Goal: Information Seeking & Learning: Check status

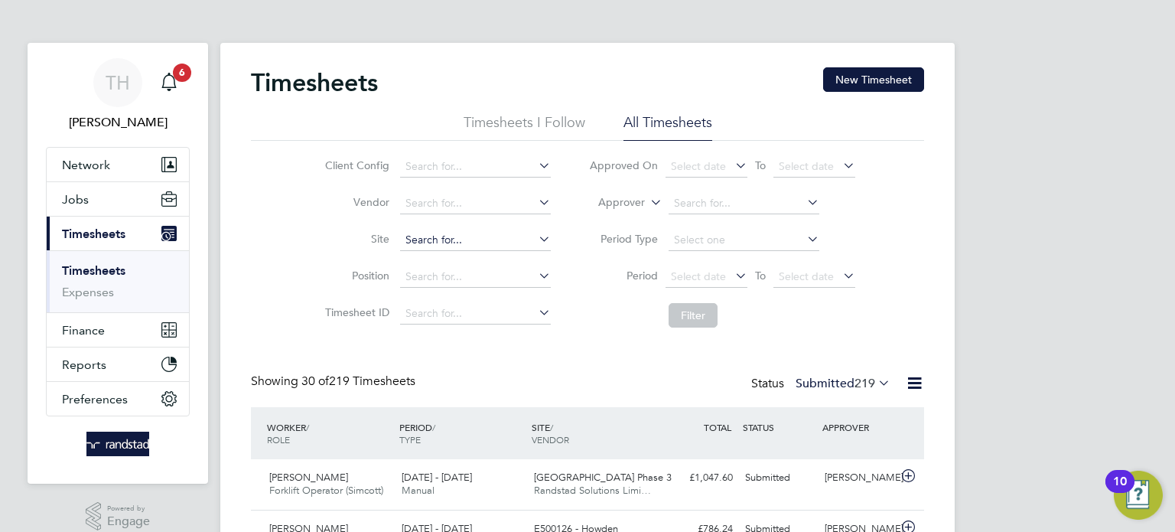
click at [451, 245] on input at bounding box center [475, 240] width 151 height 21
click at [464, 259] on li "[DATE] ylebone Road" at bounding box center [475, 260] width 152 height 21
type input "[STREET_ADDRESS]"
click at [710, 308] on button "Filter" at bounding box center [693, 315] width 49 height 24
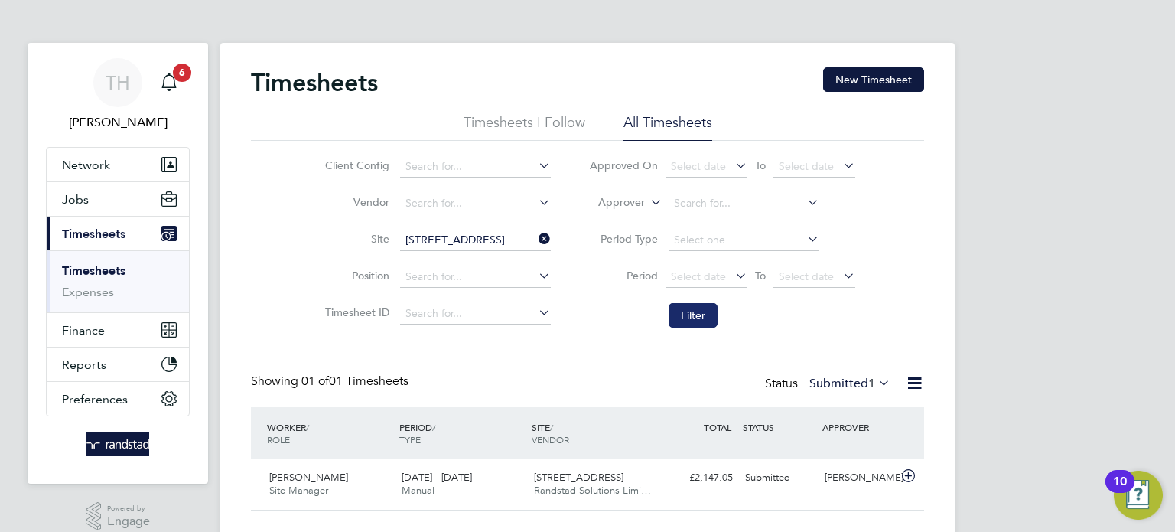
click at [707, 321] on button "Filter" at bounding box center [693, 315] width 49 height 24
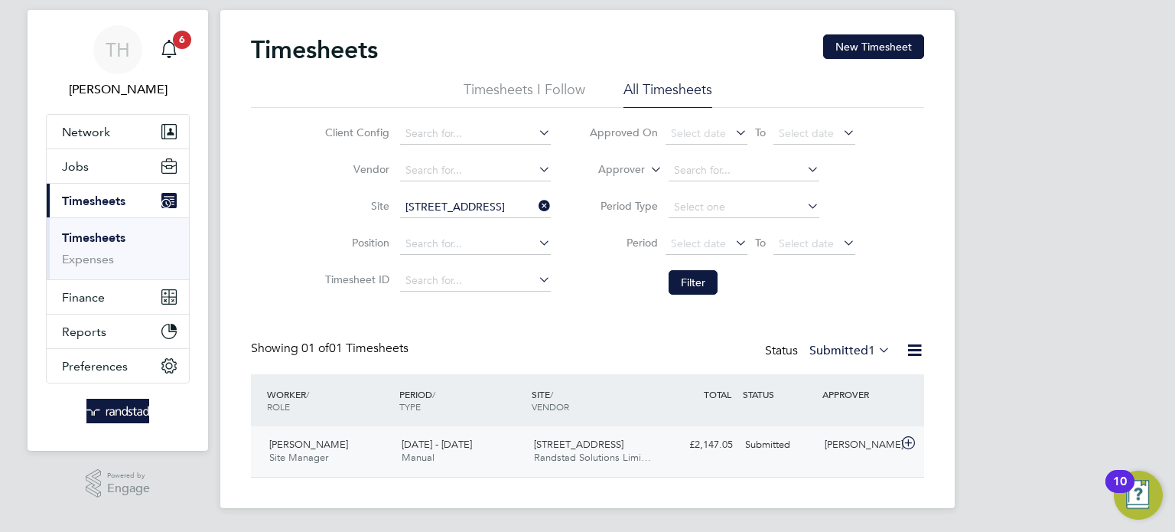
click at [671, 430] on div "[PERSON_NAME] Site Manager [DATE] - [DATE] [DATE] - [DATE] Manual [STREET_ADDRE…" at bounding box center [587, 451] width 673 height 51
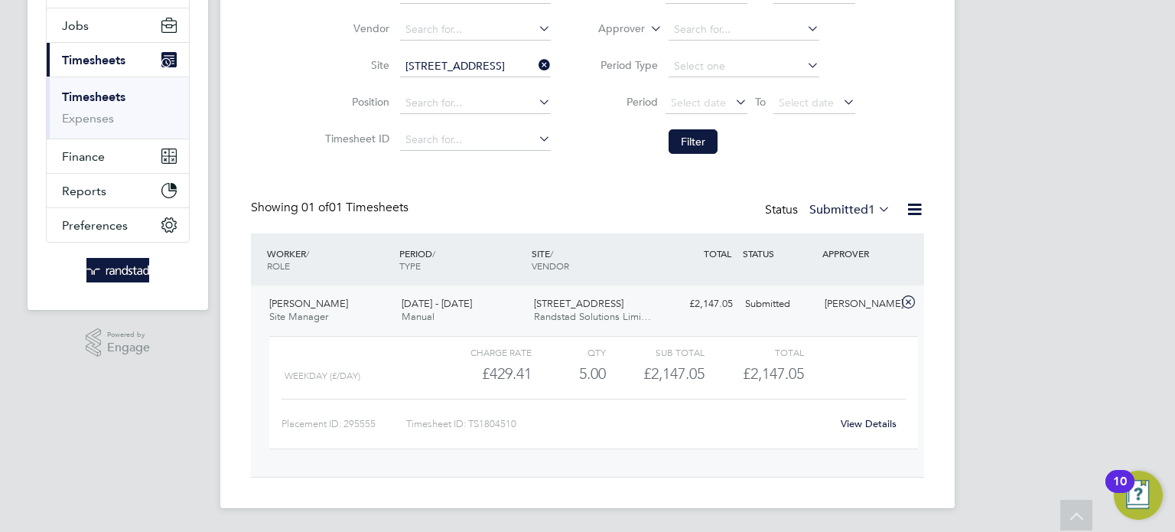
click at [854, 422] on link "View Details" at bounding box center [869, 423] width 56 height 13
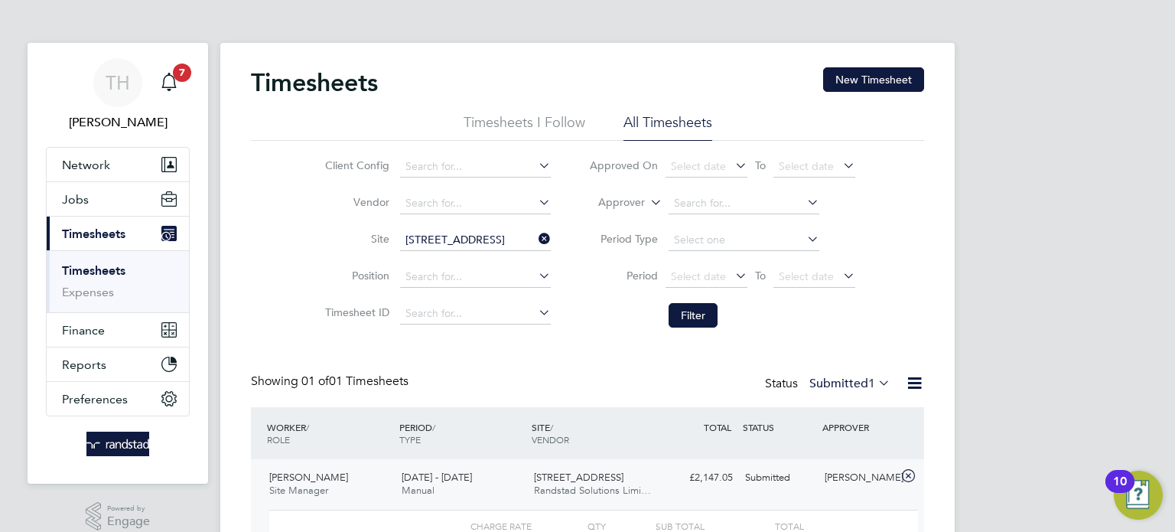
click at [536, 234] on icon at bounding box center [536, 238] width 0 height 21
click at [513, 245] on input at bounding box center [475, 240] width 151 height 21
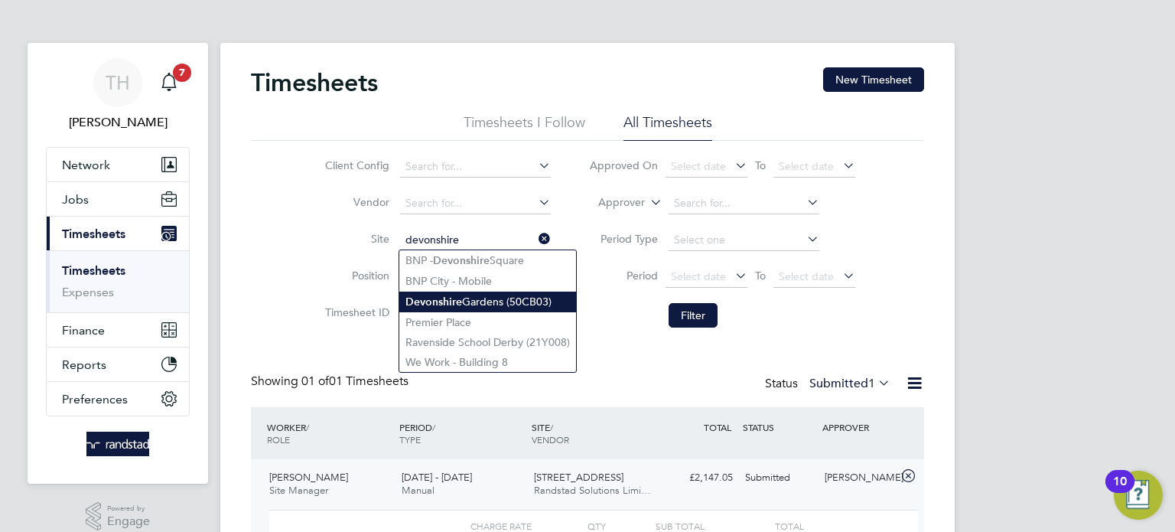
click at [489, 298] on li "[GEOGRAPHIC_DATA] (50CB03)" at bounding box center [487, 302] width 177 height 21
type input "[GEOGRAPHIC_DATA] (50CB03)"
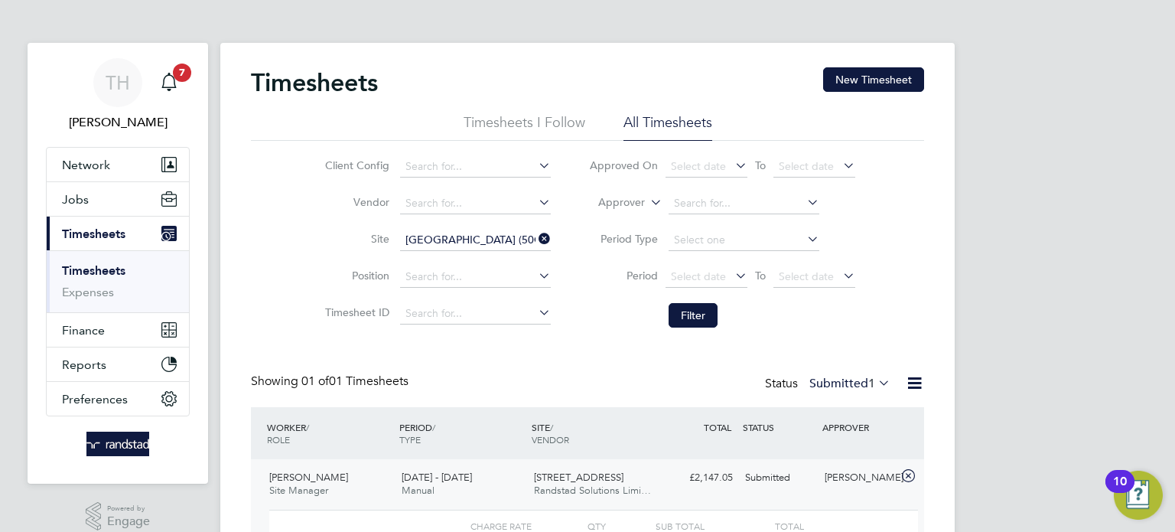
click at [709, 335] on div "Timesheets New Timesheet Timesheets I Follow All Timesheets Client Config Vendo…" at bounding box center [587, 359] width 673 height 584
click at [686, 298] on li "Filter" at bounding box center [722, 315] width 305 height 40
drag, startPoint x: 686, startPoint y: 302, endPoint x: 678, endPoint y: 325, distance: 24.5
click at [686, 305] on li "Filter" at bounding box center [722, 315] width 305 height 40
click at [678, 325] on button "Filter" at bounding box center [693, 315] width 49 height 24
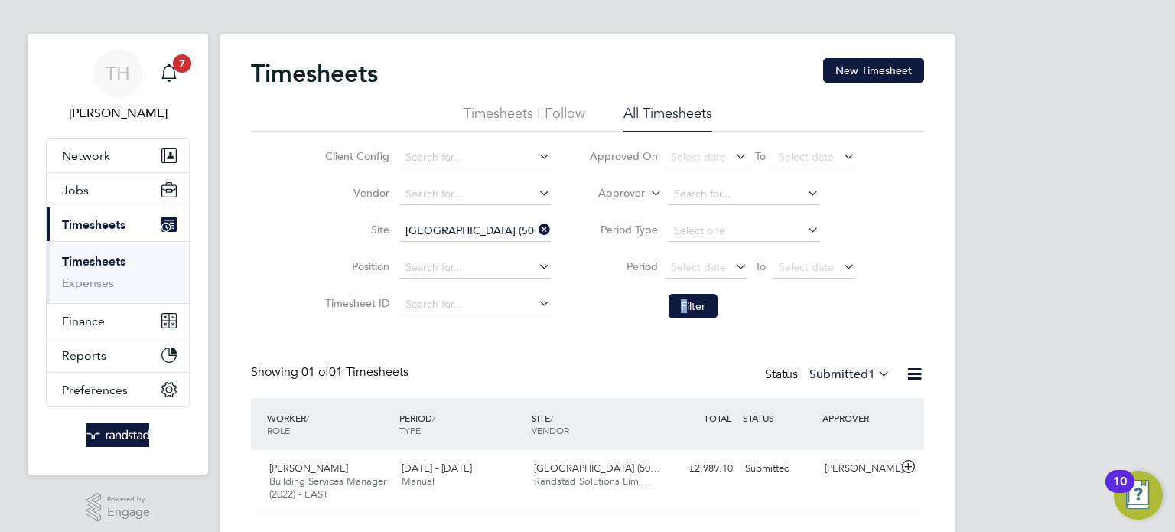
scroll to position [46, 0]
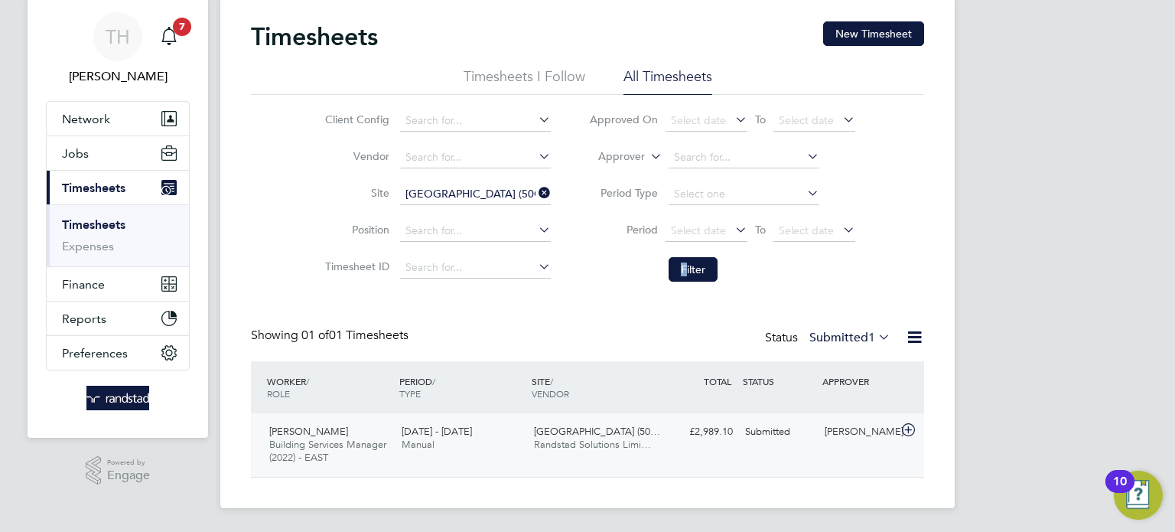
click at [639, 424] on div "[GEOGRAPHIC_DATA] (50… Randstad Solutions Limi…" at bounding box center [594, 438] width 132 height 38
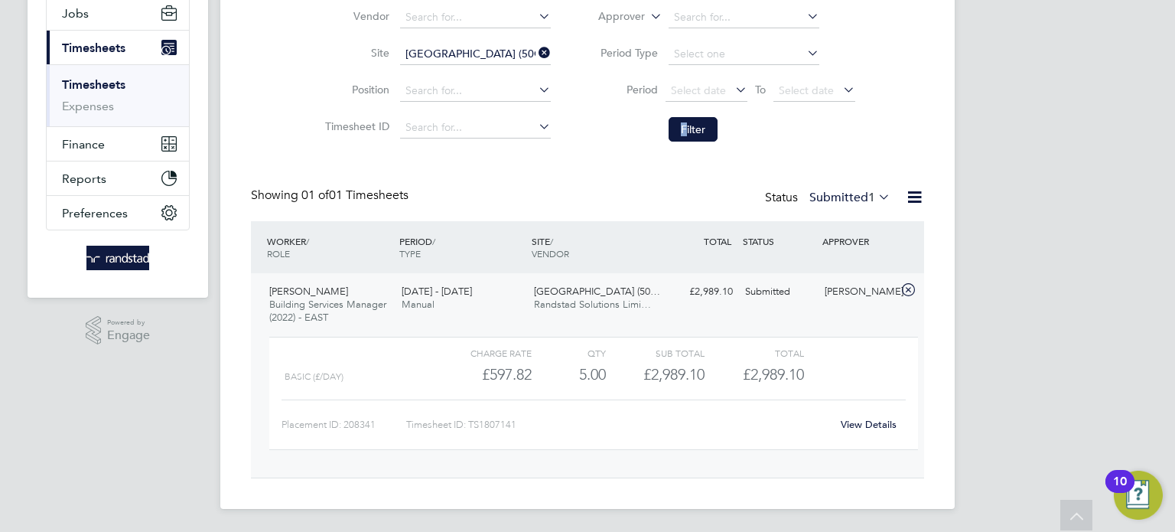
scroll to position [187, 0]
click at [859, 422] on link "View Details" at bounding box center [869, 423] width 56 height 13
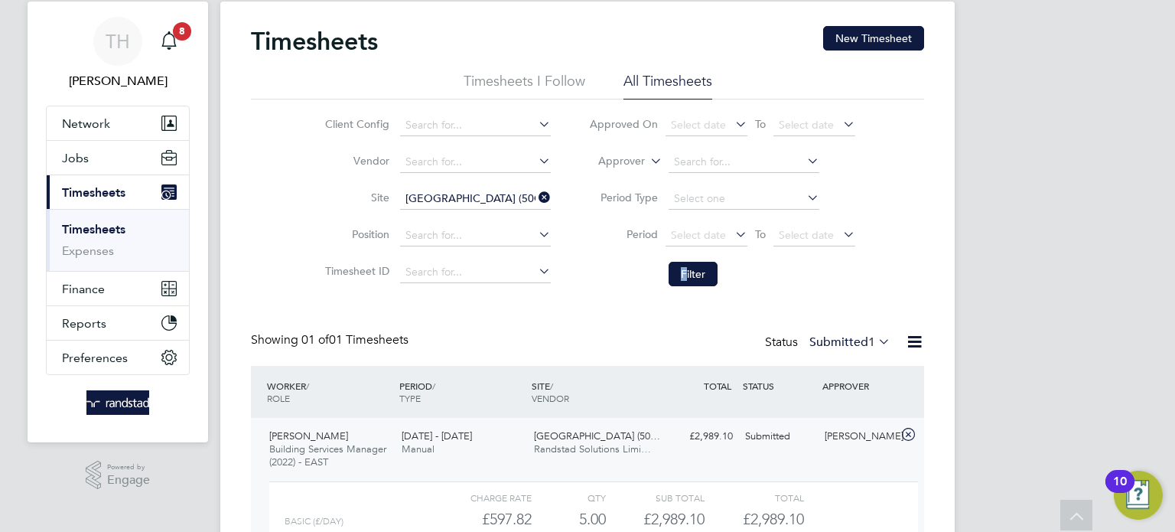
scroll to position [0, 0]
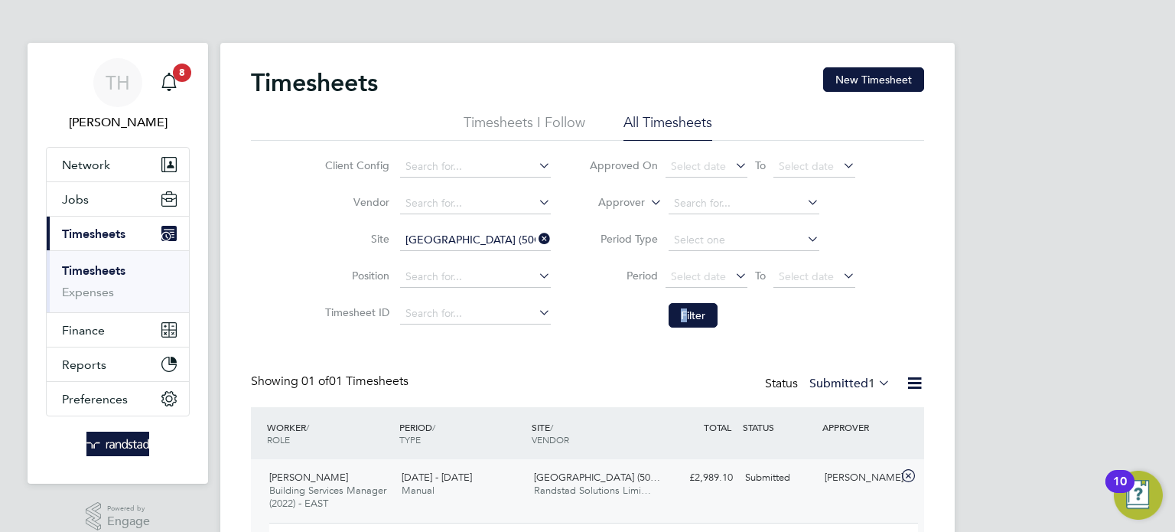
click at [536, 235] on icon at bounding box center [536, 238] width 0 height 21
click at [536, 243] on icon at bounding box center [536, 238] width 0 height 21
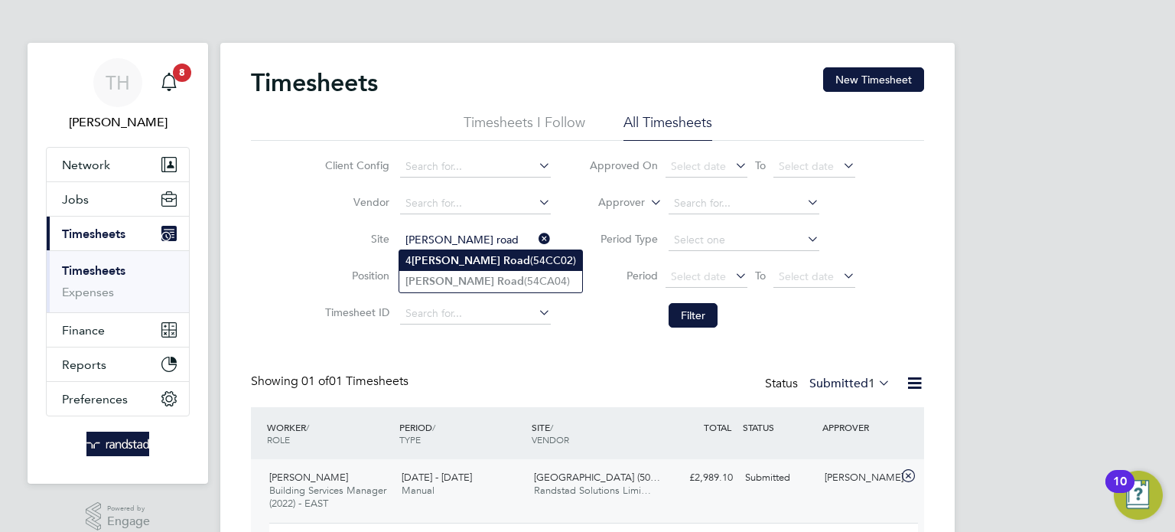
click at [494, 262] on li "[STREET_ADDRESS][PERSON_NAME] (54CC02)" at bounding box center [490, 260] width 183 height 21
type input "[STREET_ADDRESS][PERSON_NAME] (54CC02)"
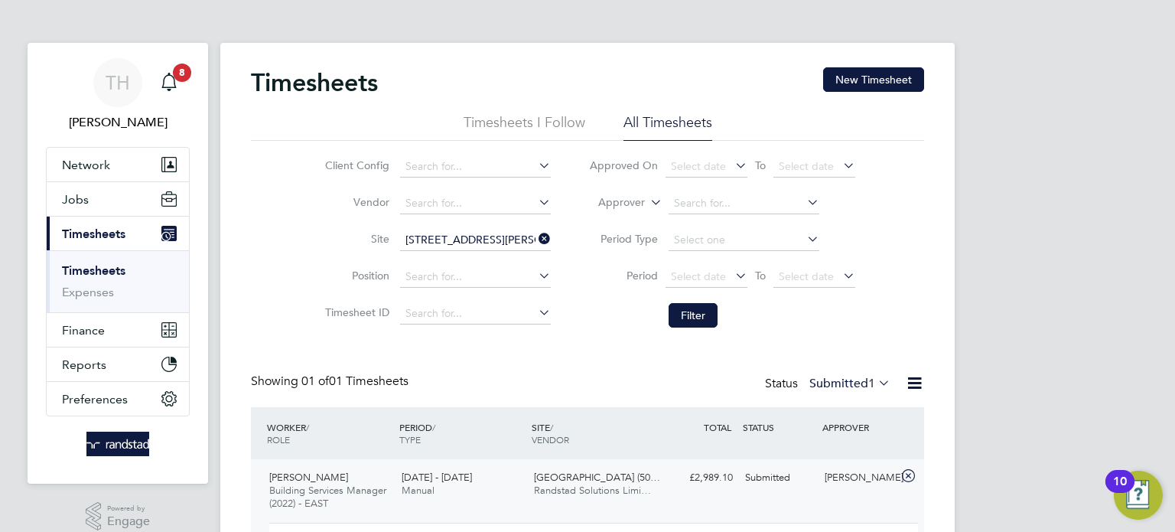
click at [723, 327] on li "Filter" at bounding box center [722, 315] width 305 height 40
click at [716, 320] on button "Filter" at bounding box center [693, 315] width 49 height 24
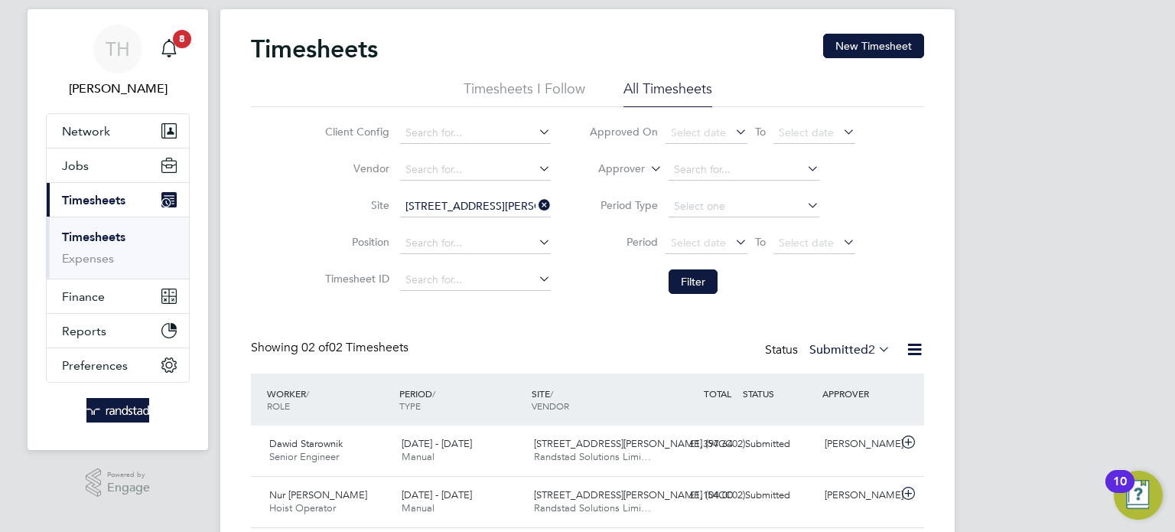
scroll to position [77, 0]
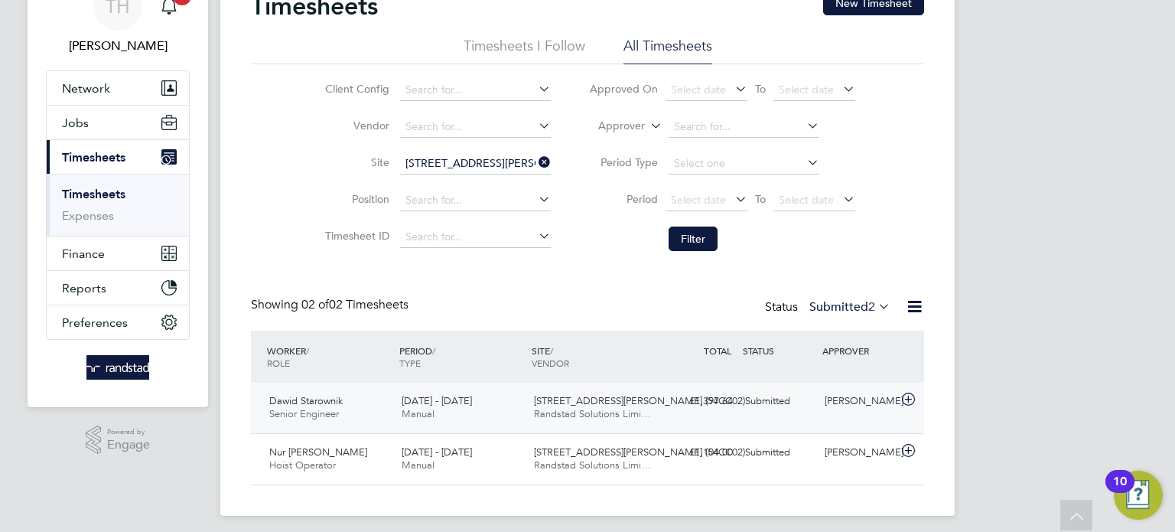
click at [695, 400] on div "£1,397.64 Submitted" at bounding box center [700, 401] width 80 height 25
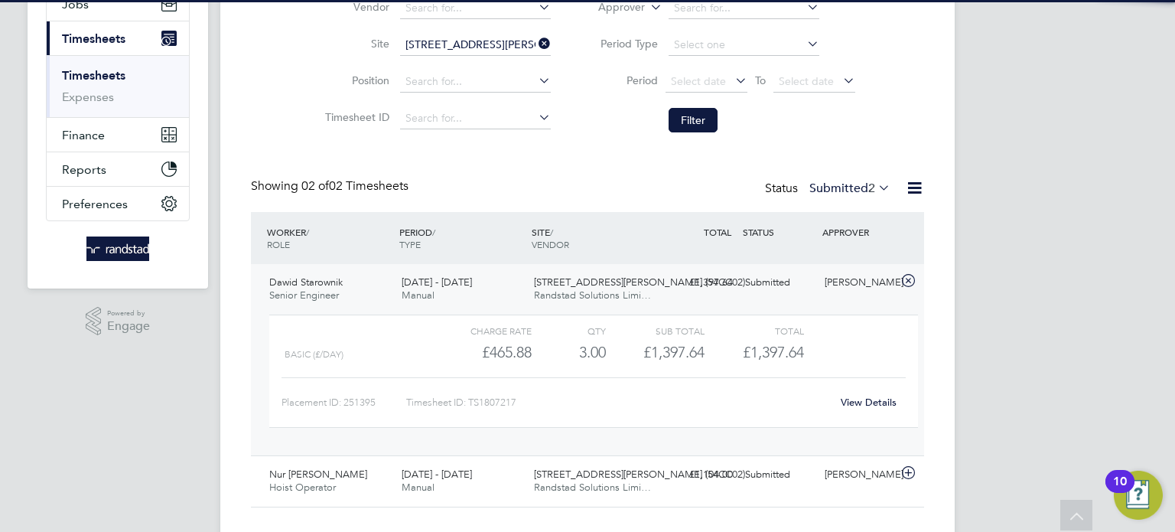
scroll to position [211, 0]
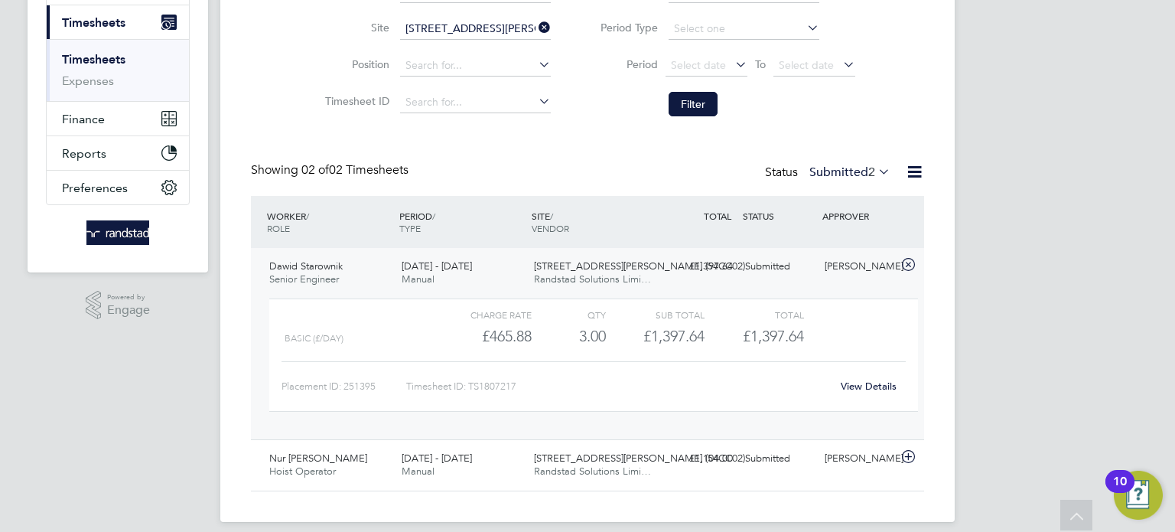
click at [846, 381] on link "View Details" at bounding box center [869, 386] width 56 height 13
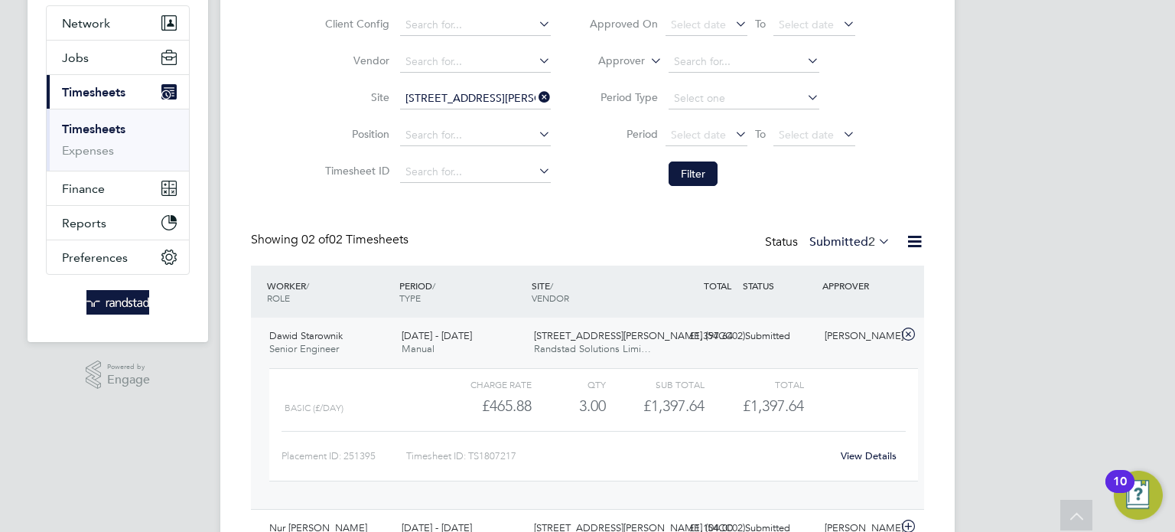
scroll to position [41, 0]
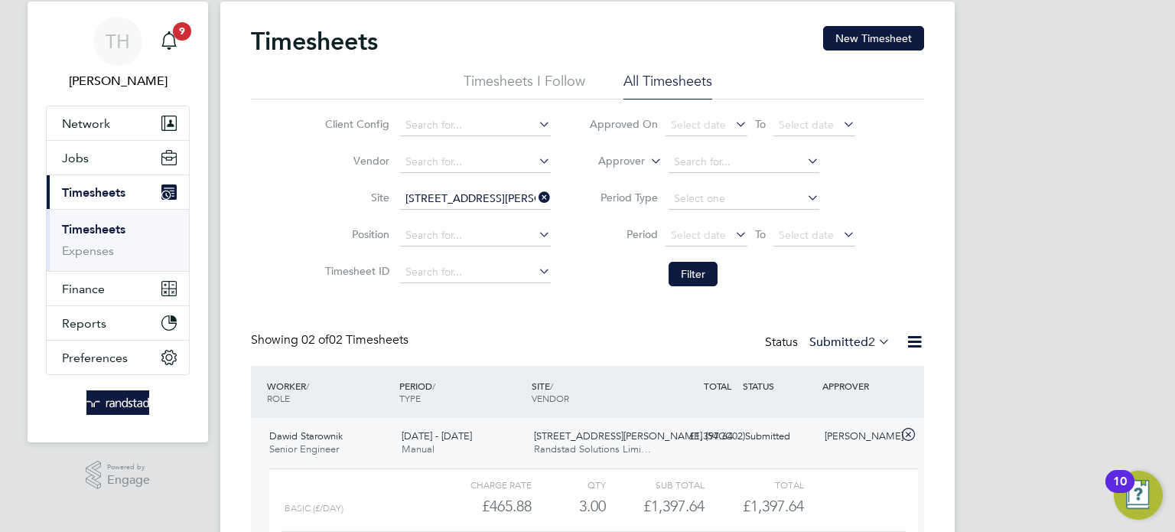
click at [536, 193] on icon at bounding box center [536, 197] width 0 height 21
click at [464, 199] on input at bounding box center [475, 198] width 151 height 21
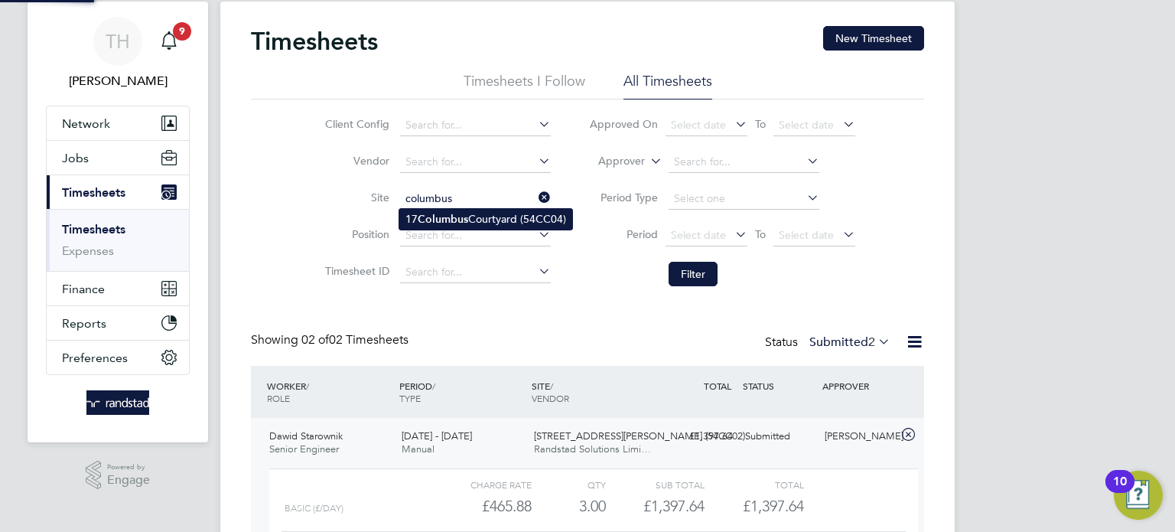
click at [474, 214] on li "17 [GEOGRAPHIC_DATA] (54CC04)" at bounding box center [485, 219] width 173 height 21
type input "17 [GEOGRAPHIC_DATA] (54CC04)"
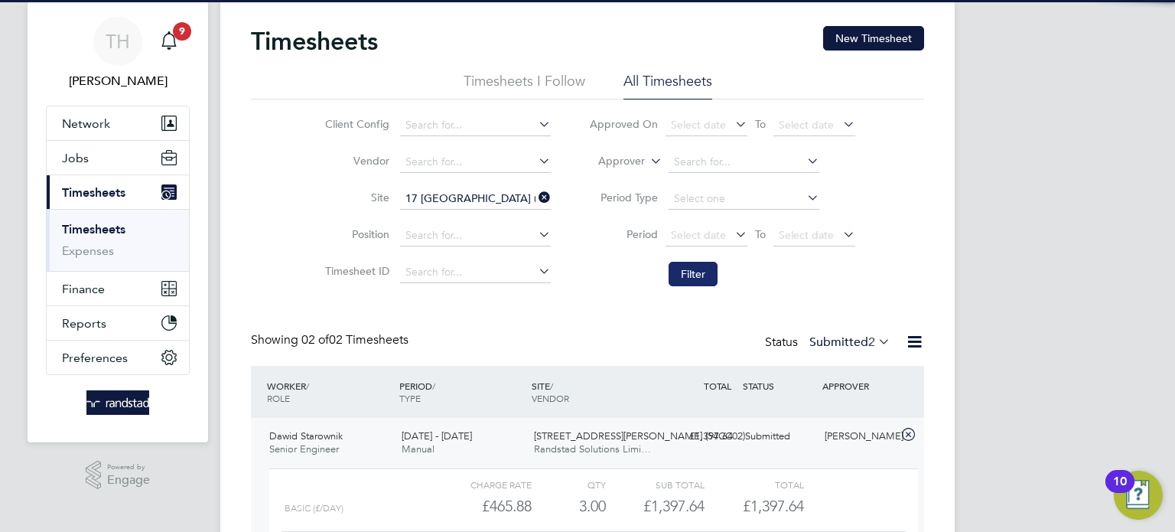
click at [697, 279] on button "Filter" at bounding box center [693, 274] width 49 height 24
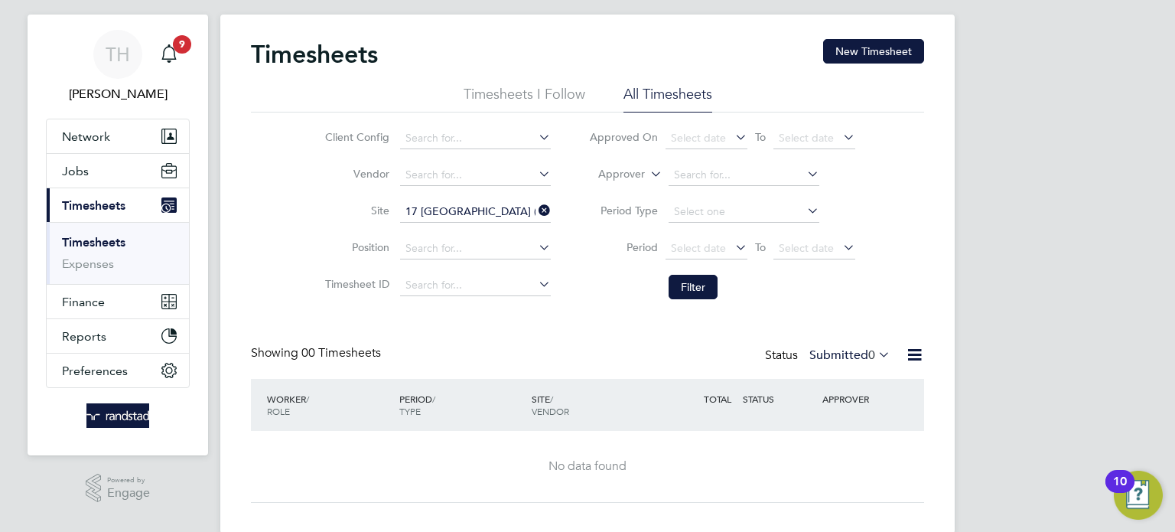
scroll to position [0, 0]
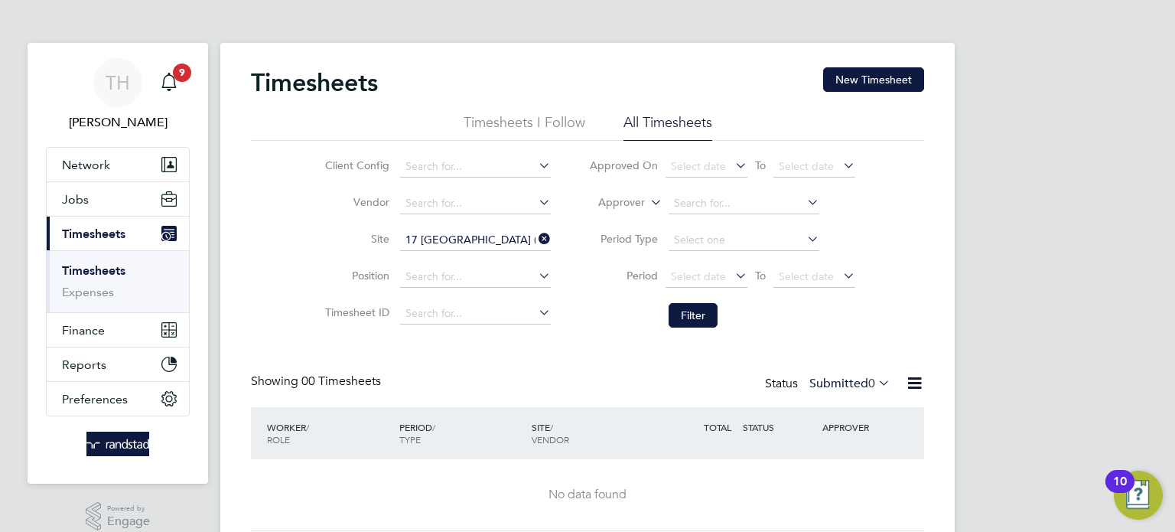
drag, startPoint x: 556, startPoint y: 244, endPoint x: 546, endPoint y: 239, distance: 10.6
click at [553, 243] on li "Site [GEOGRAPHIC_DATA] (54CC04)" at bounding box center [436, 240] width 269 height 37
click at [536, 239] on icon at bounding box center [536, 238] width 0 height 21
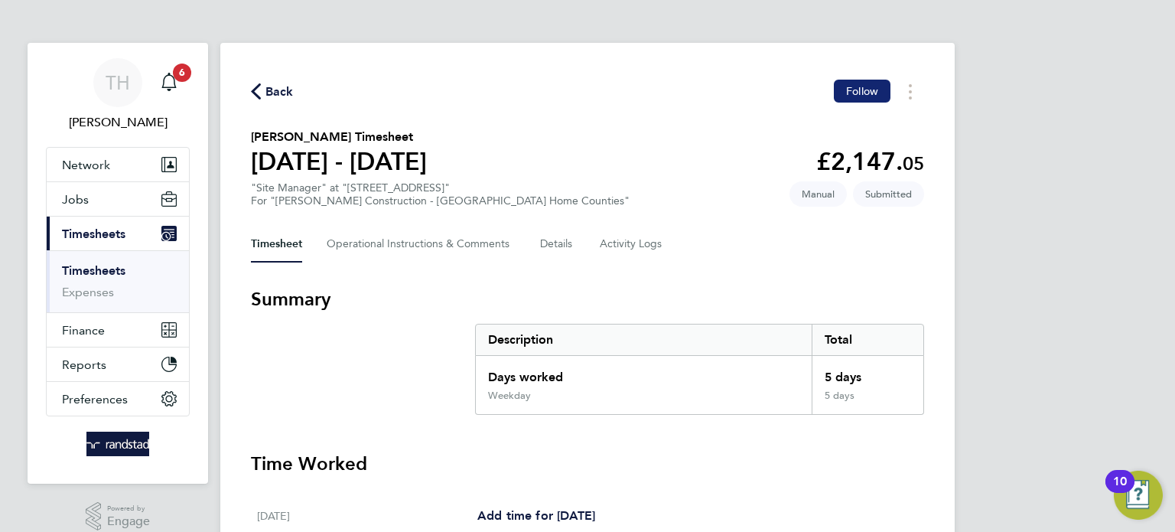
click at [870, 91] on span "Follow" at bounding box center [862, 91] width 32 height 14
click at [259, 90] on icon "button" at bounding box center [256, 91] width 10 height 16
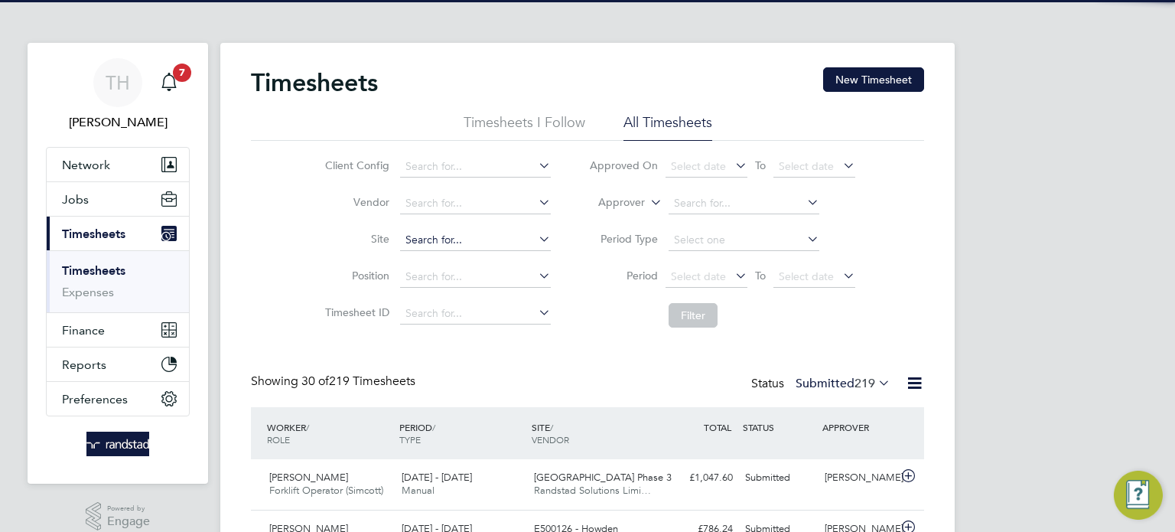
click at [448, 231] on input at bounding box center [475, 240] width 151 height 21
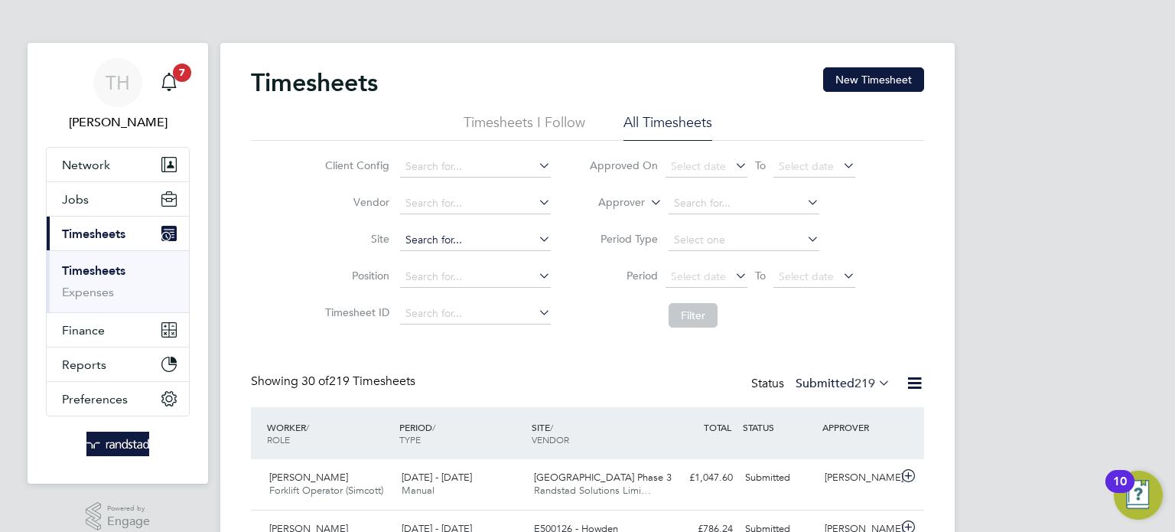
click at [487, 247] on input at bounding box center [475, 240] width 151 height 21
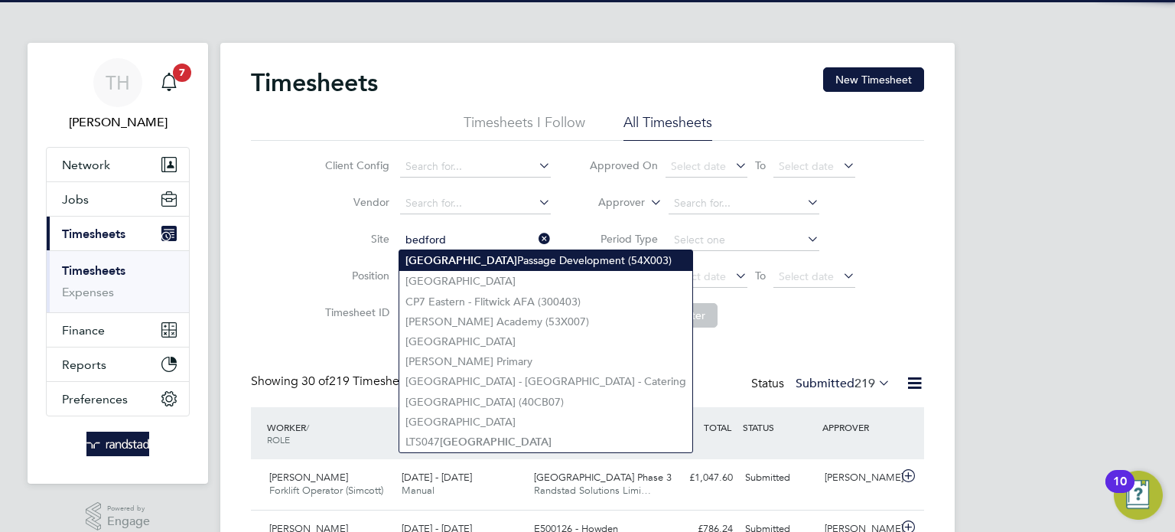
click at [458, 263] on li "Bedford Passage Development (54X003)" at bounding box center [545, 260] width 293 height 21
type input "Bedford Passage Development (54X003)"
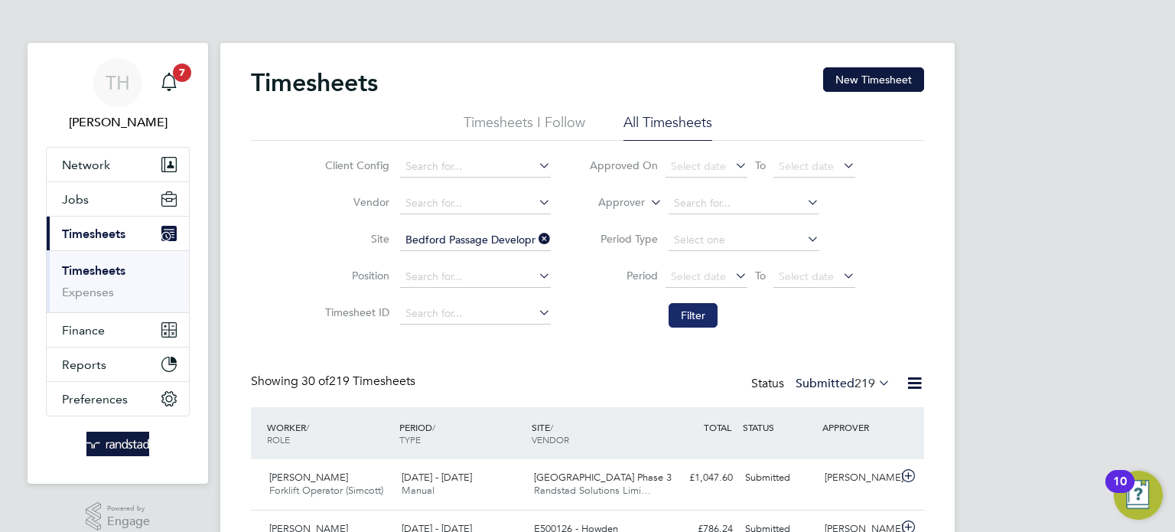
click at [698, 315] on button "Filter" at bounding box center [693, 315] width 49 height 24
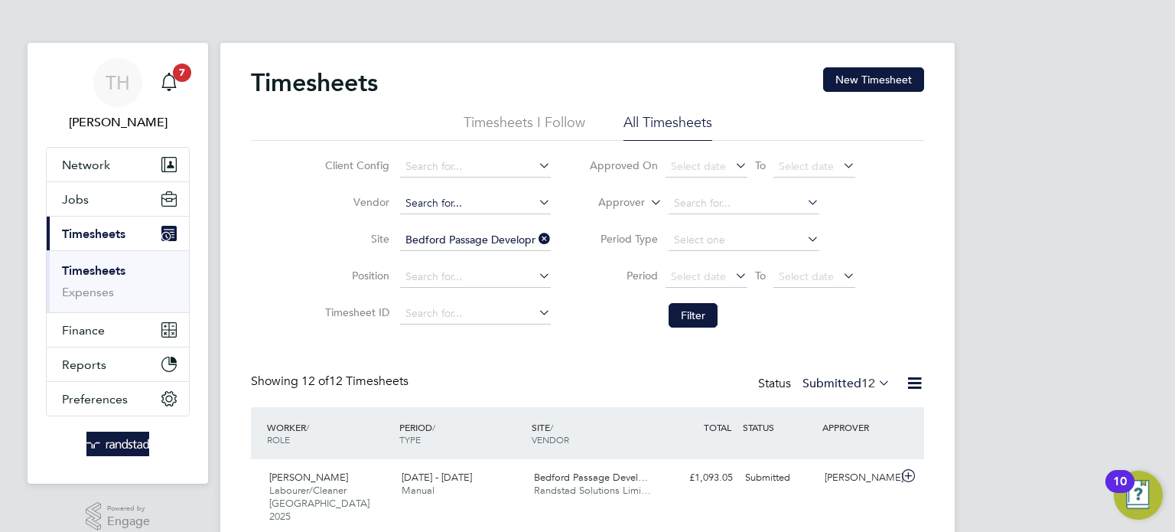
click at [452, 199] on input at bounding box center [475, 203] width 151 height 21
click at [311, 255] on li "Site Bedford Passage Development (54X003)" at bounding box center [436, 240] width 269 height 37
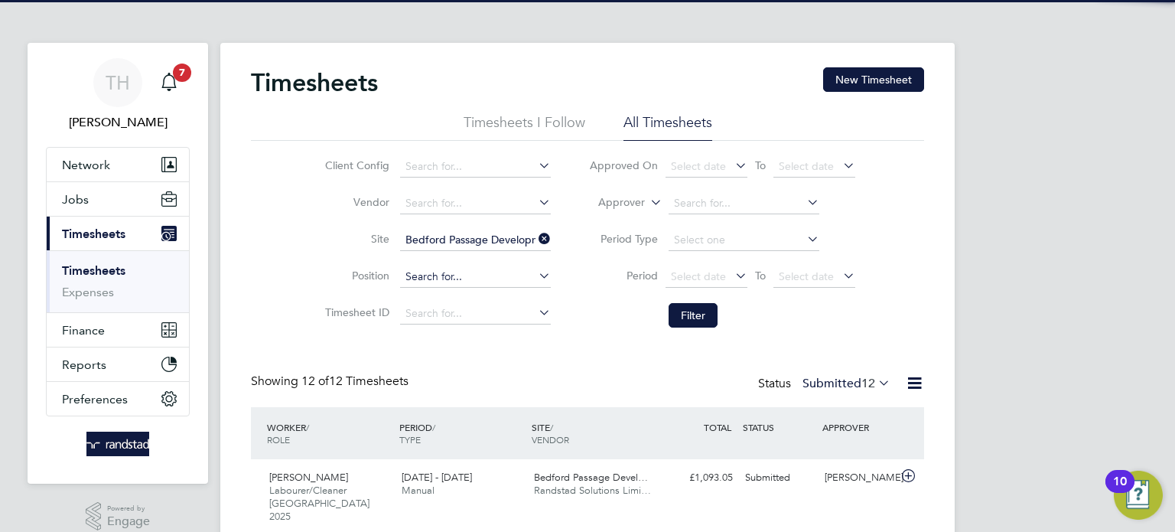
click at [495, 275] on input at bounding box center [475, 276] width 151 height 21
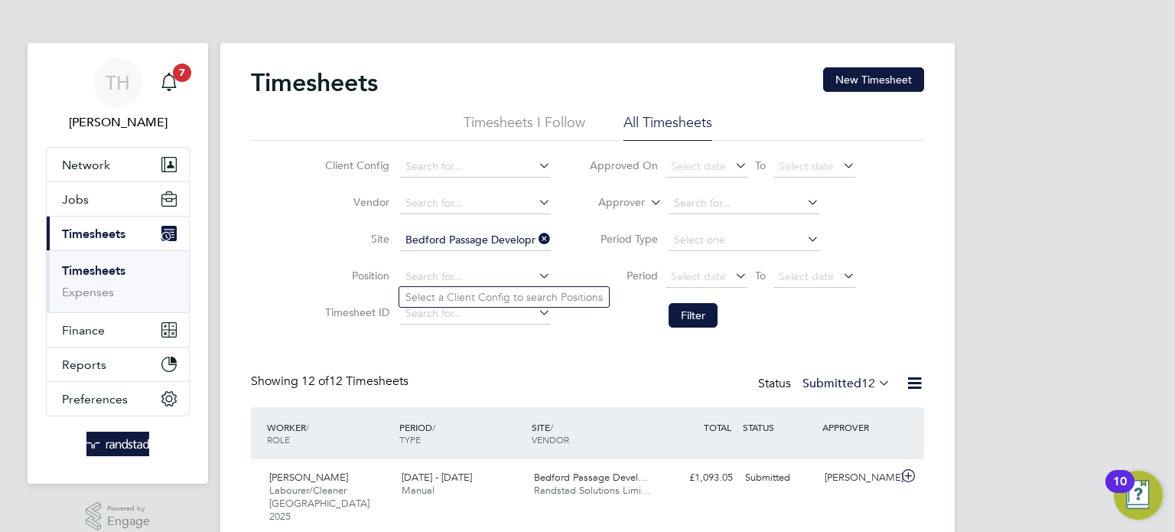
click at [536, 240] on icon at bounding box center [536, 238] width 0 height 21
click at [573, 262] on li "Period Select date To Select date" at bounding box center [722, 277] width 305 height 37
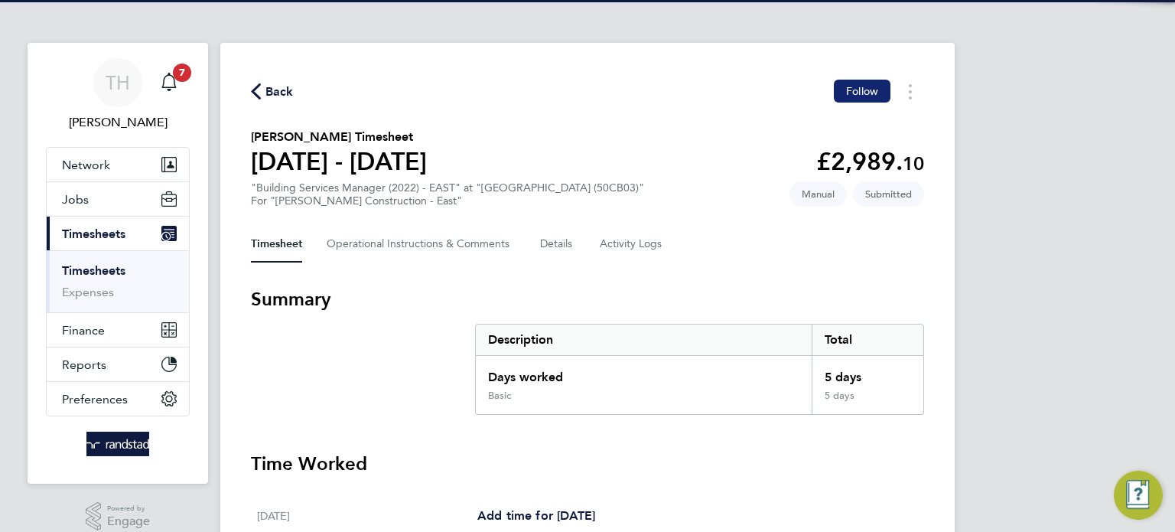
click at [841, 86] on button "Follow" at bounding box center [862, 91] width 57 height 23
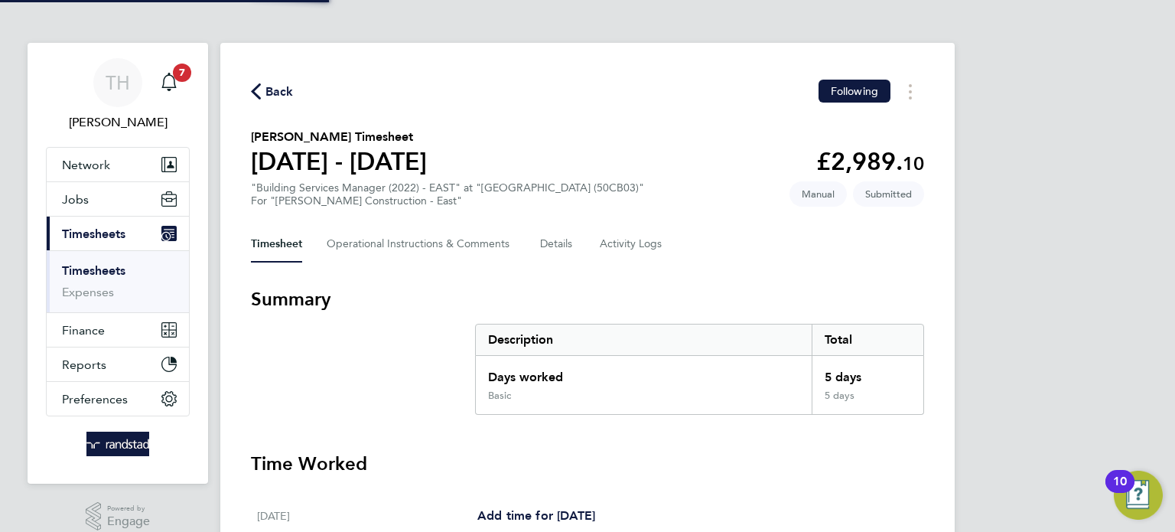
click at [283, 87] on span "Back" at bounding box center [280, 92] width 28 height 18
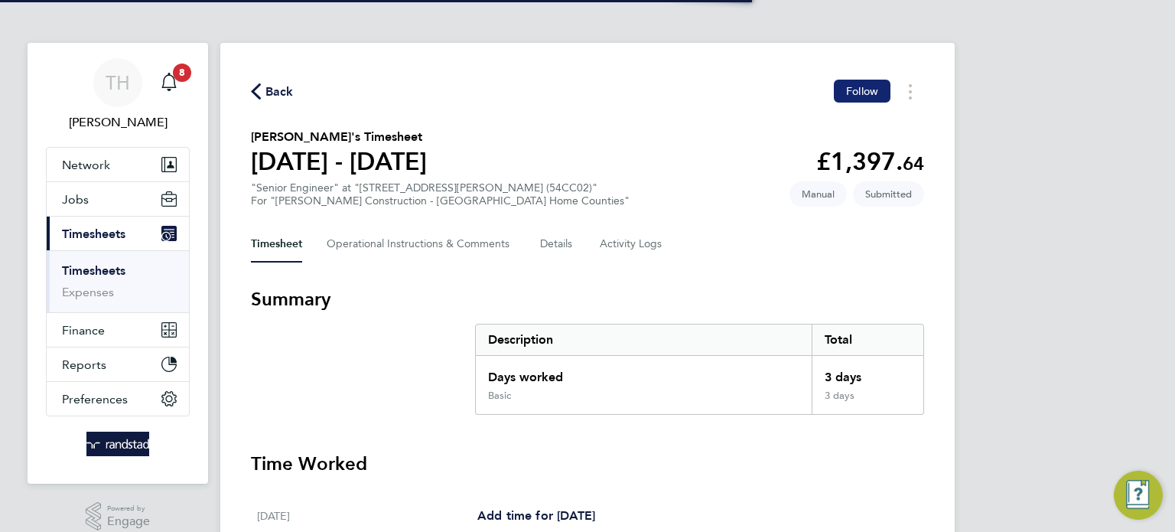
click at [843, 93] on button "Follow" at bounding box center [862, 91] width 57 height 23
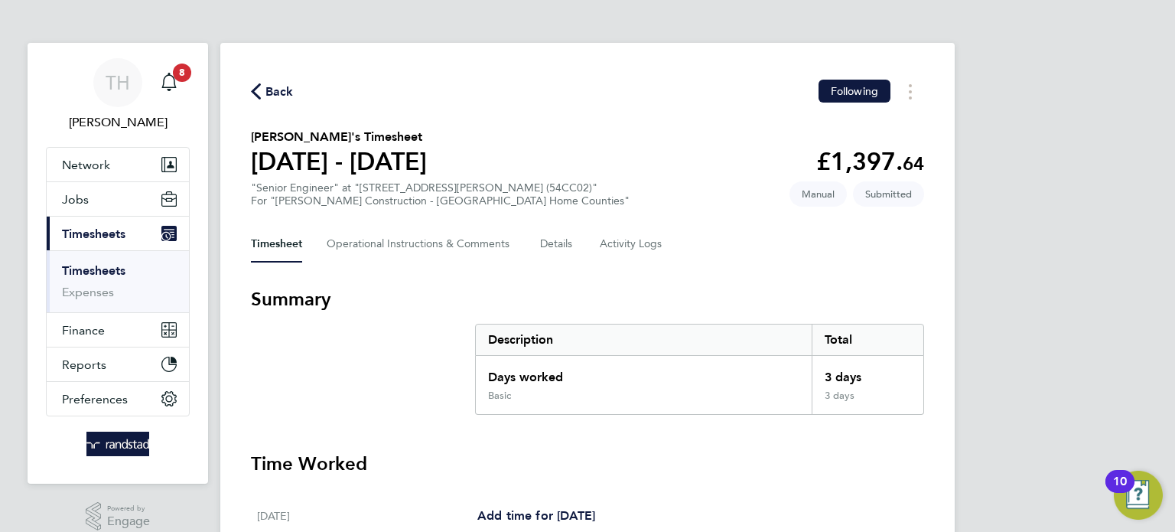
click at [273, 91] on span "Back" at bounding box center [280, 92] width 28 height 18
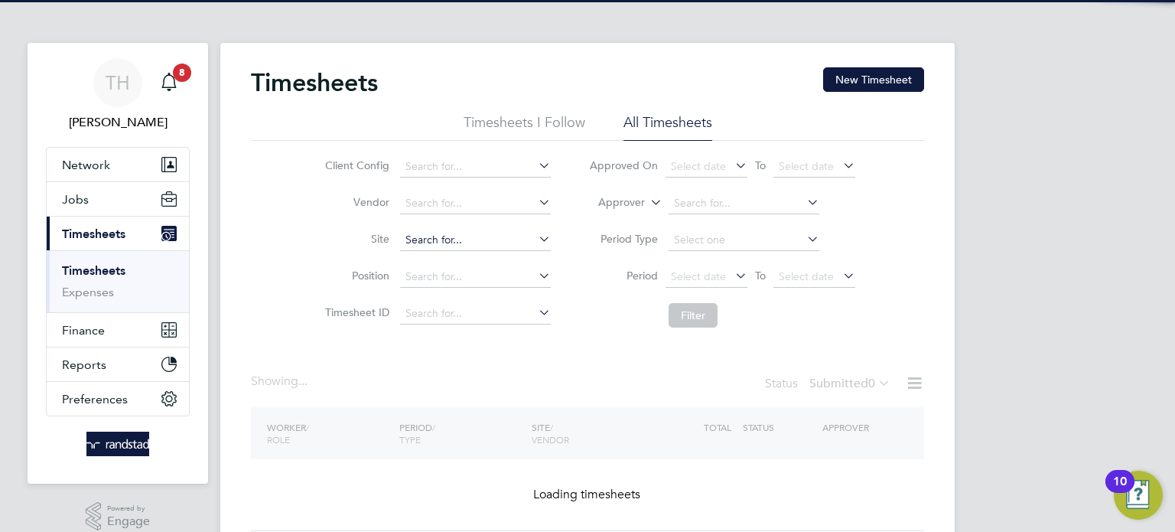
click at [451, 236] on input at bounding box center [475, 240] width 151 height 21
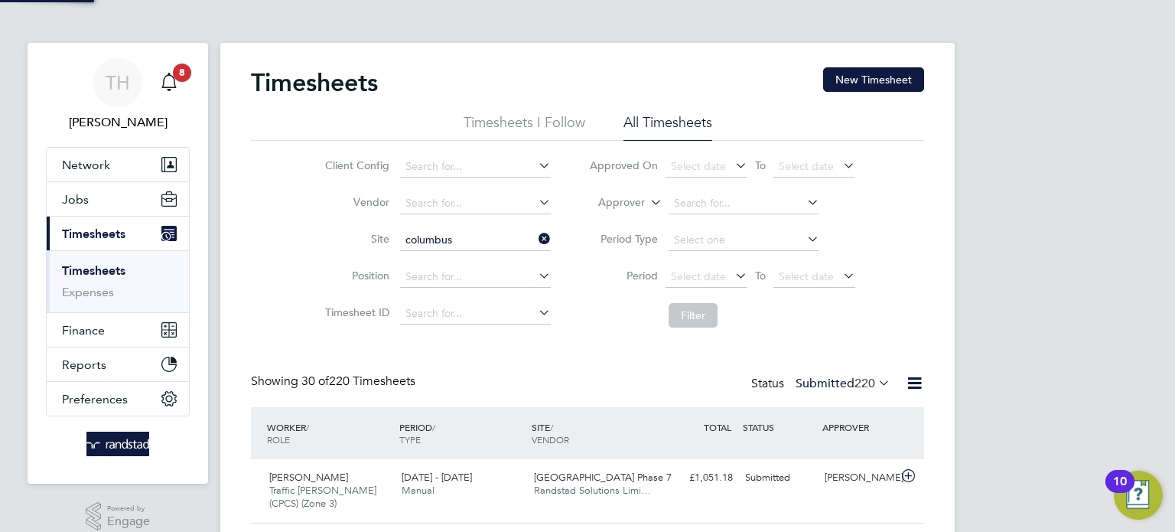
click at [450, 254] on b "Columbus" at bounding box center [443, 260] width 51 height 13
type input "17 Columbus Courtyard (54CC04)"
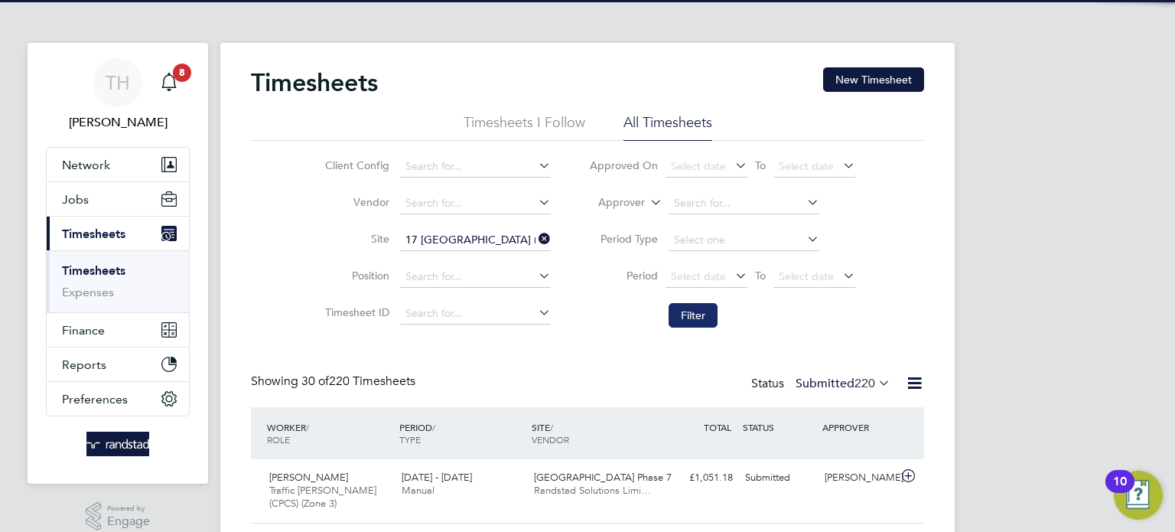
click at [709, 317] on button "Filter" at bounding box center [693, 315] width 49 height 24
